Goal: Information Seeking & Learning: Understand process/instructions

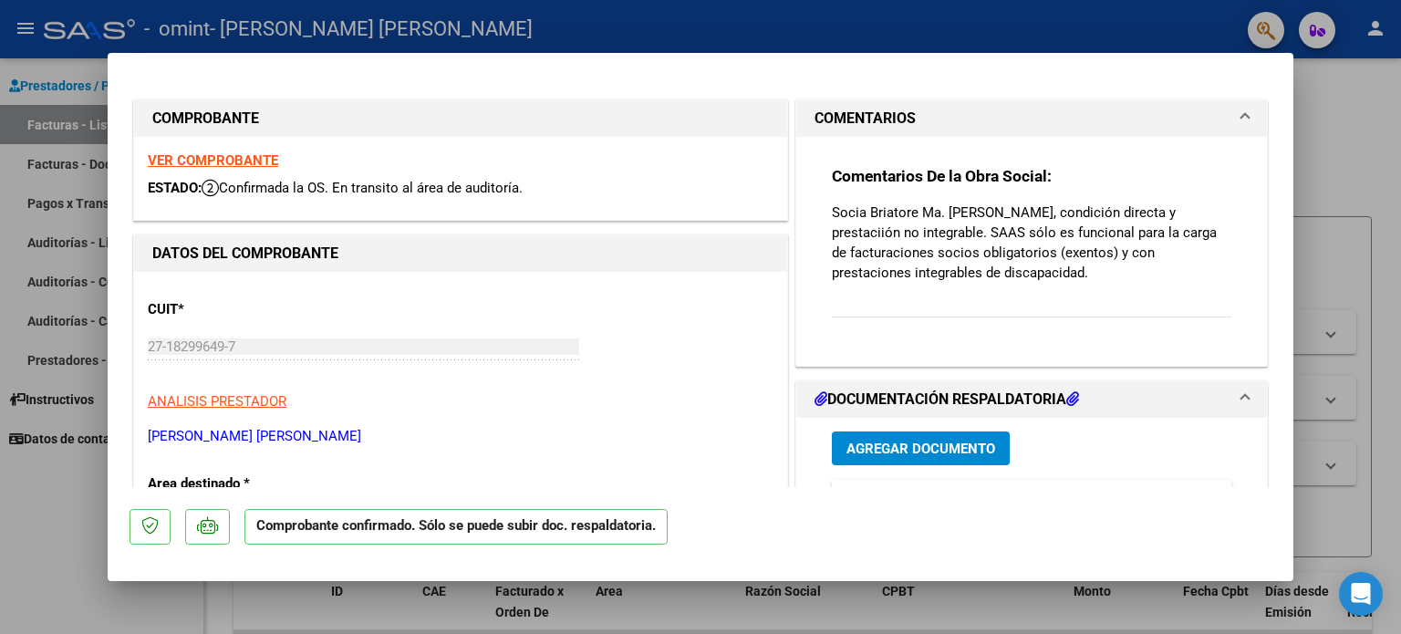
click at [1242, 391] on span at bounding box center [1245, 400] width 7 height 22
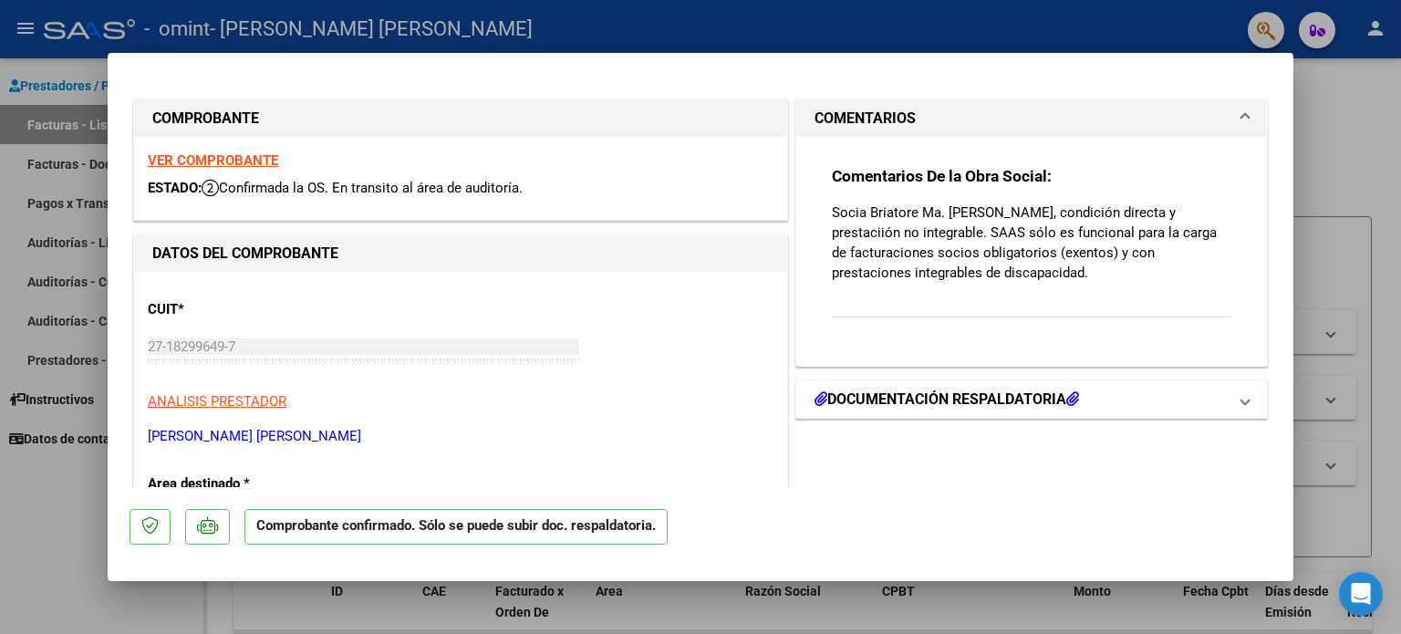
click at [1242, 391] on span at bounding box center [1245, 400] width 7 height 22
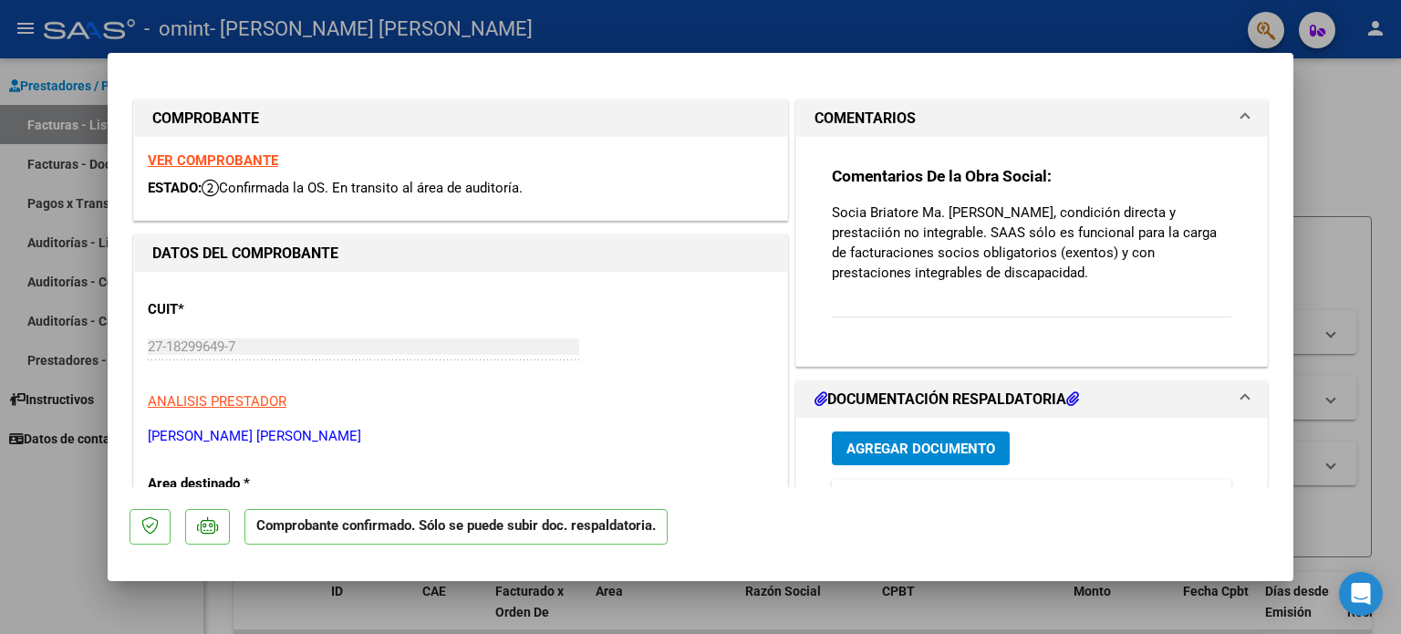
click at [1055, 288] on div "Comentarios De la Obra Social: Socia Briatore Ma. Elvira, condición directa y p…" at bounding box center [1032, 252] width 400 height 172
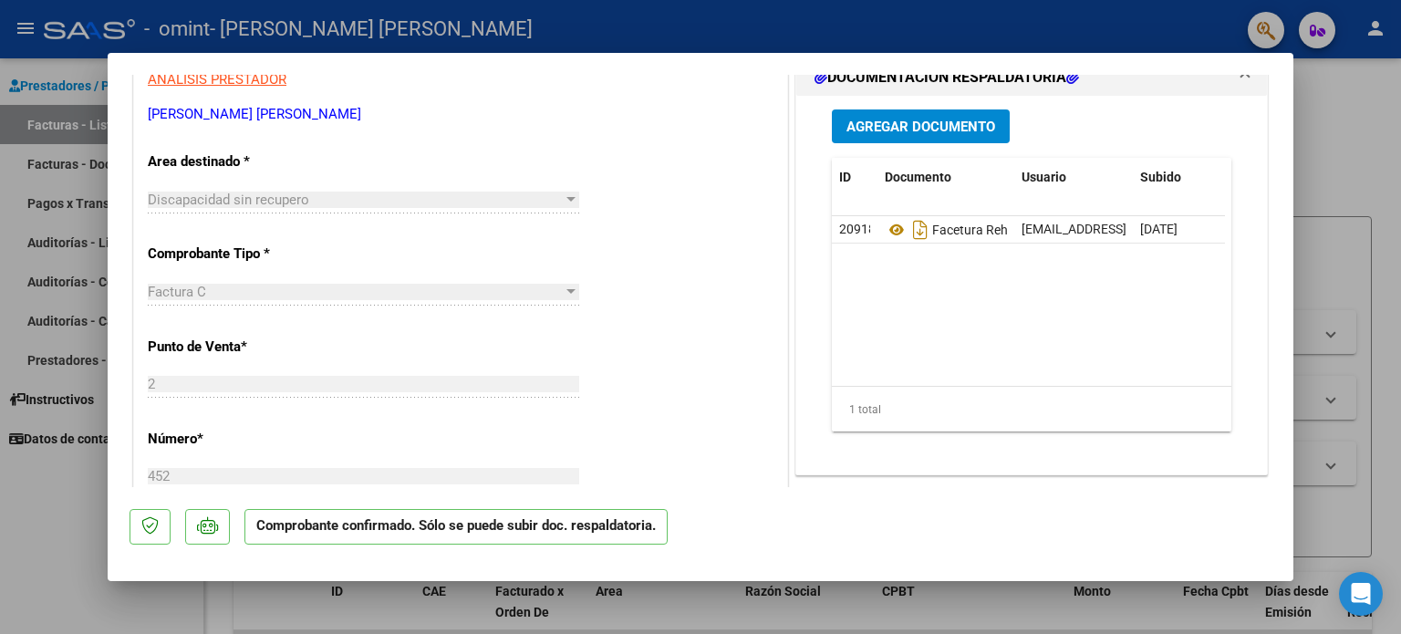
scroll to position [328, 0]
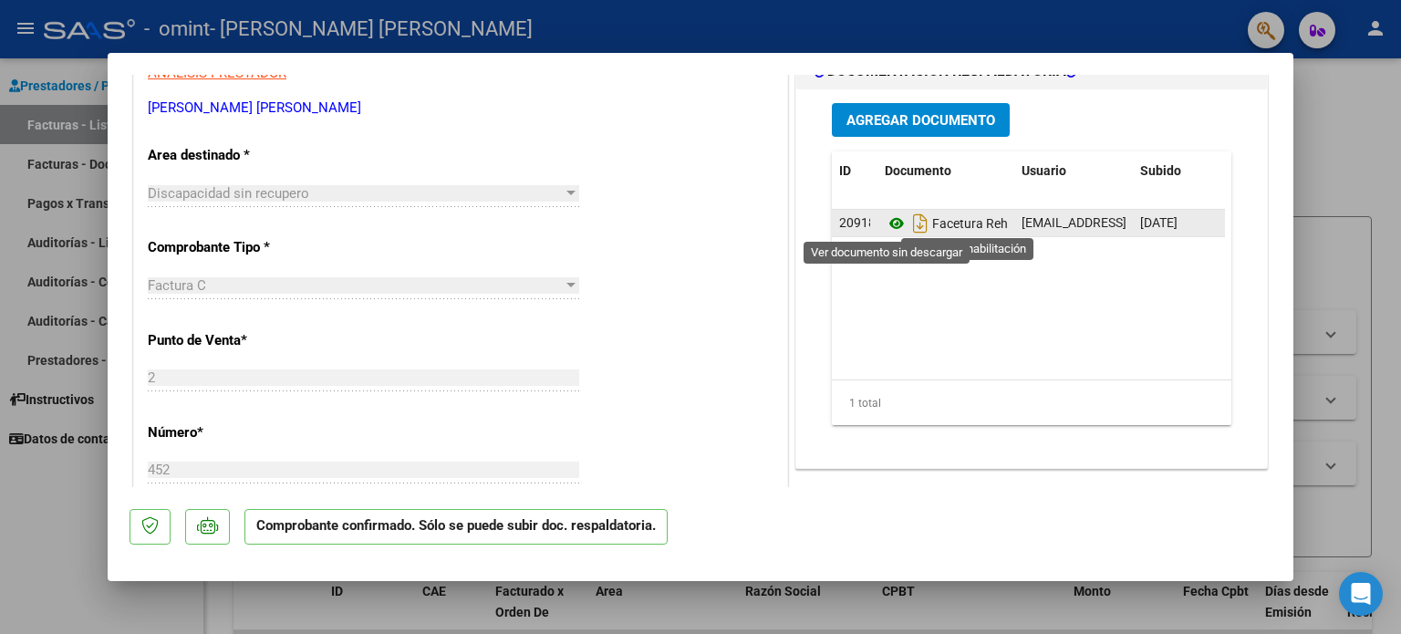
click at [890, 217] on icon at bounding box center [897, 224] width 24 height 22
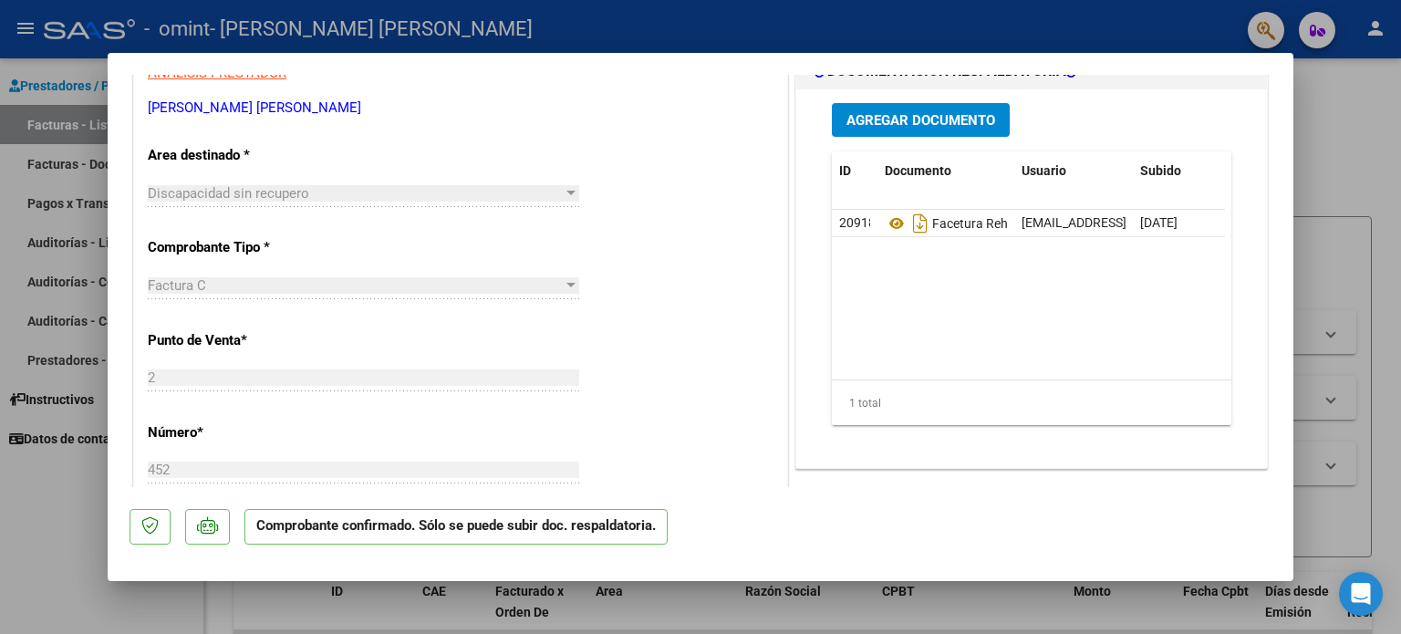
scroll to position [0, 0]
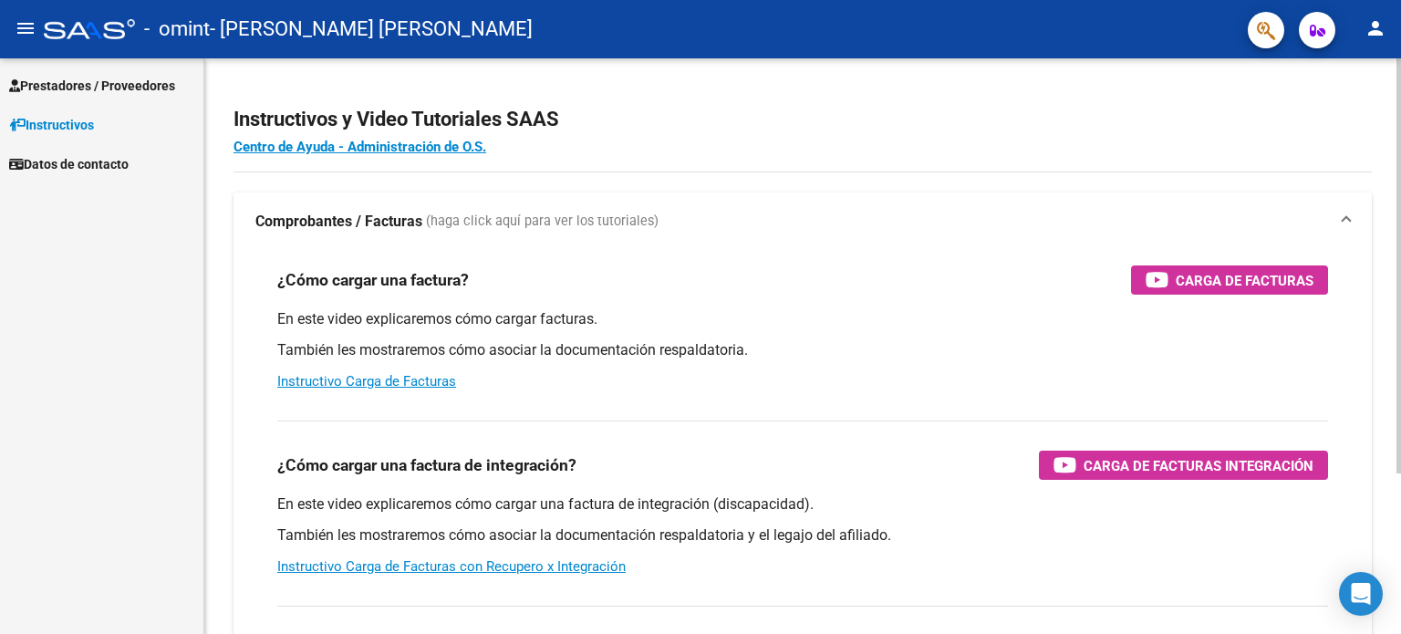
click at [1364, 161] on div "Instructivos y Video Tutoriales SAAS Centro de Ayuda - Administración de O.S. C…" at bounding box center [805, 458] width 1202 height 800
